Goal: Task Accomplishment & Management: Use online tool/utility

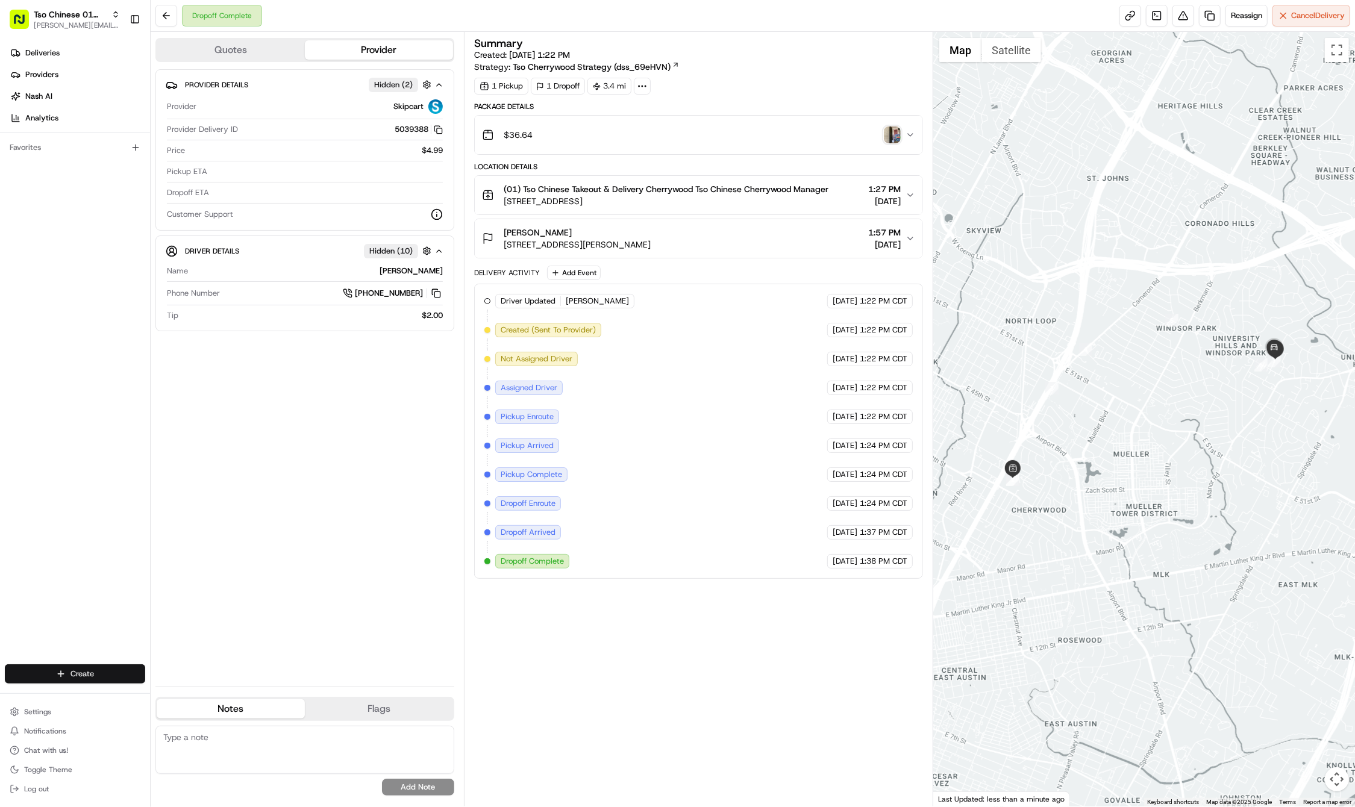
click at [107, 678] on html "Tso Chinese 01 Cherrywood [PERSON_NAME][EMAIL_ADDRESS][DOMAIN_NAME] Toggle Side…" at bounding box center [677, 403] width 1355 height 807
click at [201, 693] on link "Delivery" at bounding box center [218, 696] width 134 height 22
